Goal: Task Accomplishment & Management: Manage account settings

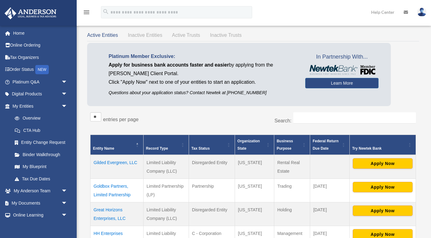
scroll to position [16, 0]
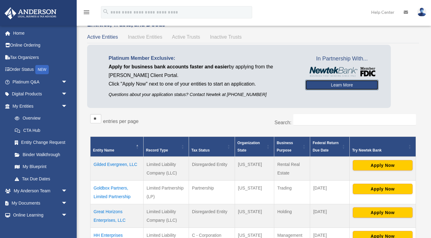
click at [341, 85] on link "Learn More" at bounding box center [341, 85] width 73 height 10
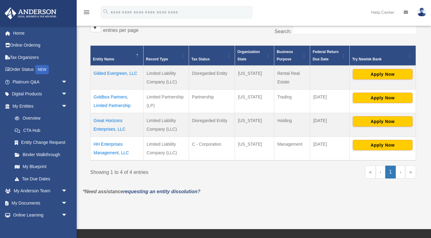
scroll to position [125, 0]
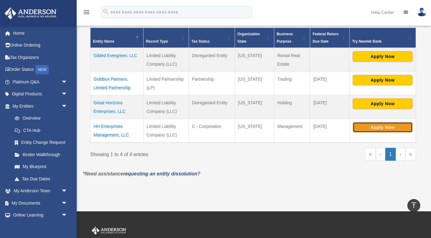
click at [383, 131] on button "Apply Now" at bounding box center [383, 127] width 60 height 10
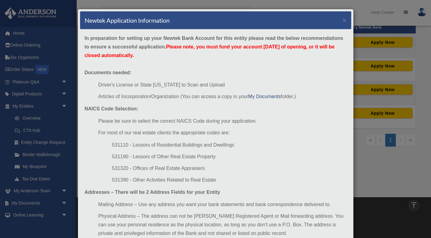
scroll to position [0, 0]
click at [345, 22] on button "×" at bounding box center [345, 20] width 4 height 6
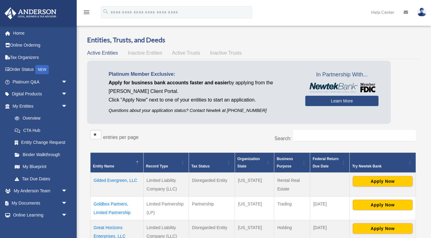
click at [186, 54] on span "Active Trusts" at bounding box center [186, 52] width 28 height 5
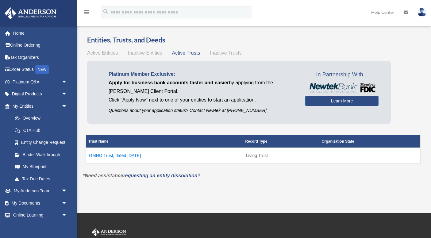
click at [124, 155] on td "GMHO Trust, dated November 18, 2015" at bounding box center [164, 155] width 157 height 15
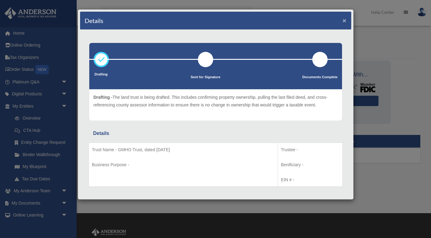
click at [344, 21] on button "×" at bounding box center [345, 20] width 4 height 6
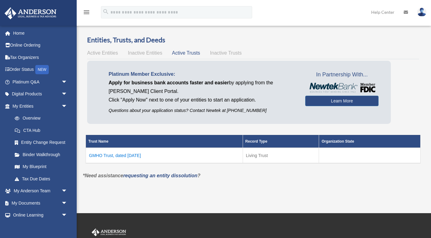
click at [103, 53] on span "Active Entities" at bounding box center [102, 52] width 31 height 5
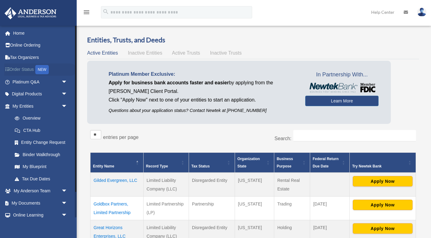
click at [32, 71] on link "Order Status NEW" at bounding box center [40, 69] width 72 height 13
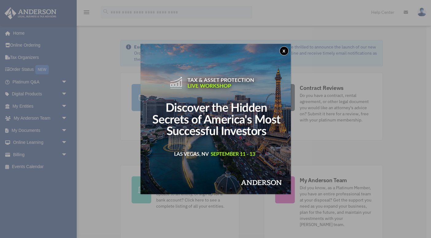
click at [283, 50] on button "x" at bounding box center [283, 50] width 9 height 9
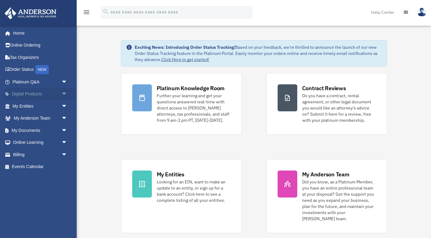
click at [63, 93] on span "arrow_drop_down" at bounding box center [67, 94] width 12 height 13
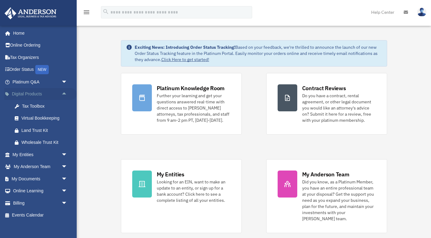
click at [64, 93] on span "arrow_drop_up" at bounding box center [67, 94] width 12 height 13
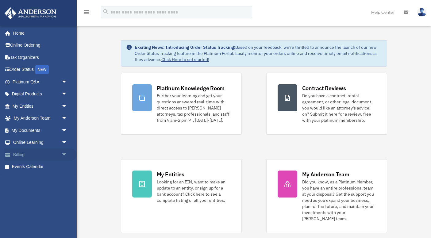
click at [63, 155] on span "arrow_drop_down" at bounding box center [67, 154] width 12 height 13
click at [39, 167] on link "$ Open Invoices" at bounding box center [43, 167] width 68 height 13
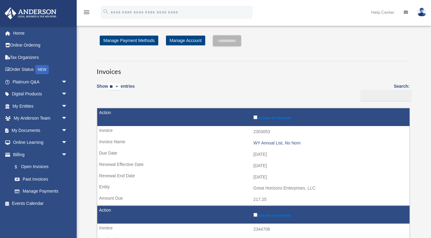
click at [422, 12] on img at bounding box center [421, 12] width 9 height 9
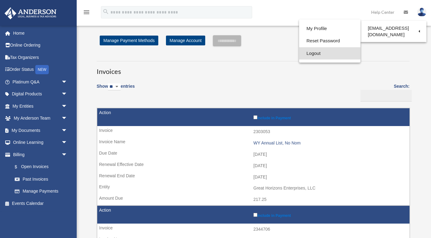
click at [314, 53] on link "Logout" at bounding box center [329, 53] width 61 height 13
